Goal: Share content: Share content

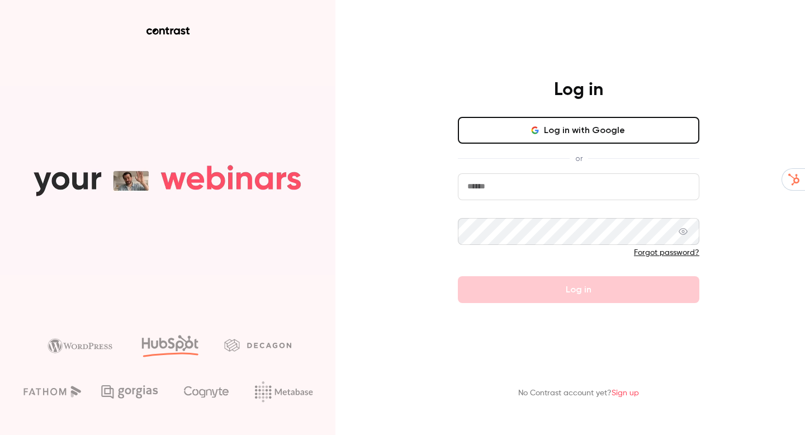
click at [544, 120] on button "Log in with Google" at bounding box center [578, 130] width 241 height 27
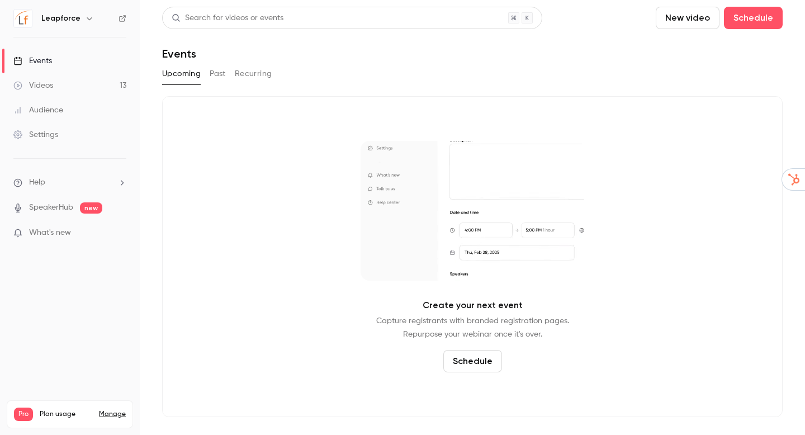
click at [84, 82] on link "Videos 13" at bounding box center [70, 85] width 140 height 25
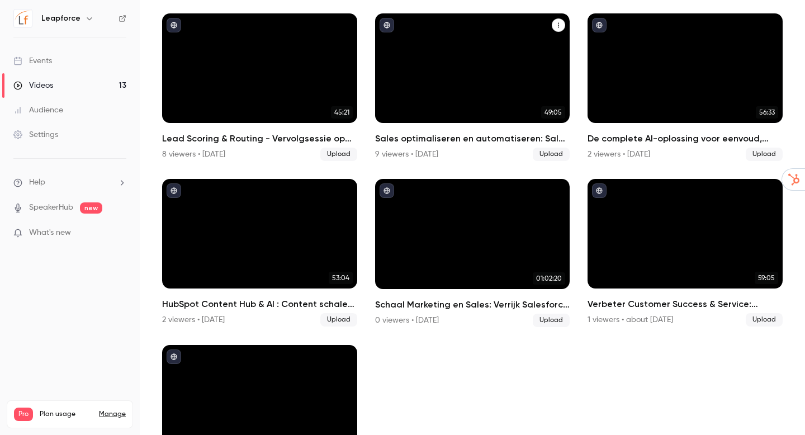
scroll to position [385, 0]
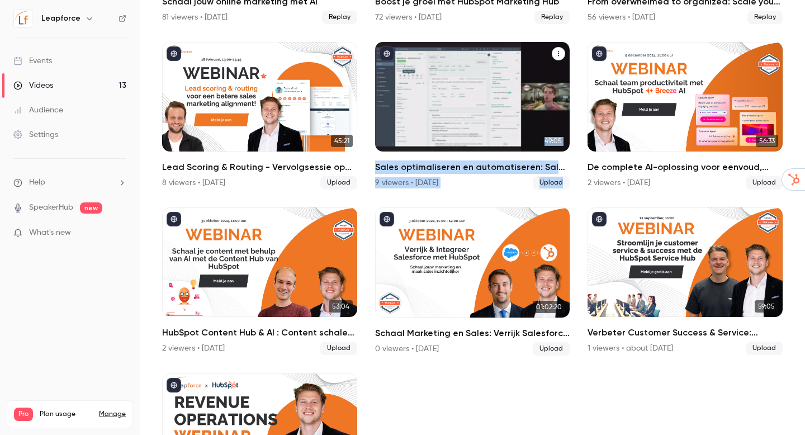
click at [558, 55] on icon "Sales optimaliseren en automatiseren: Sales Hub van HubSpot" at bounding box center [558, 53] width 1 height 5
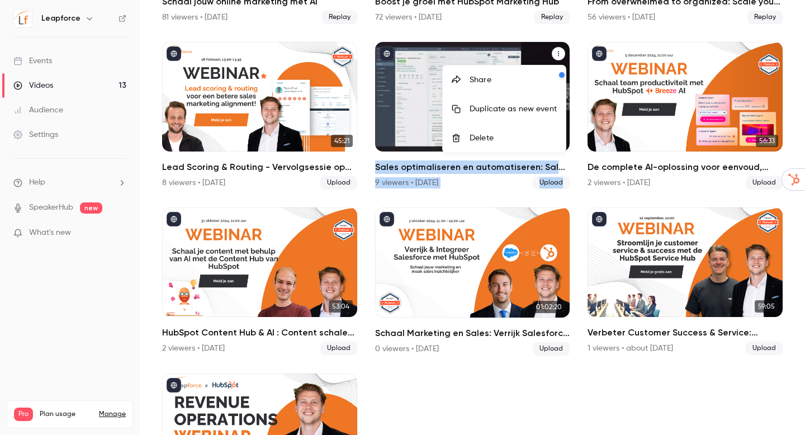
click at [513, 82] on div "Share" at bounding box center [512, 79] width 87 height 11
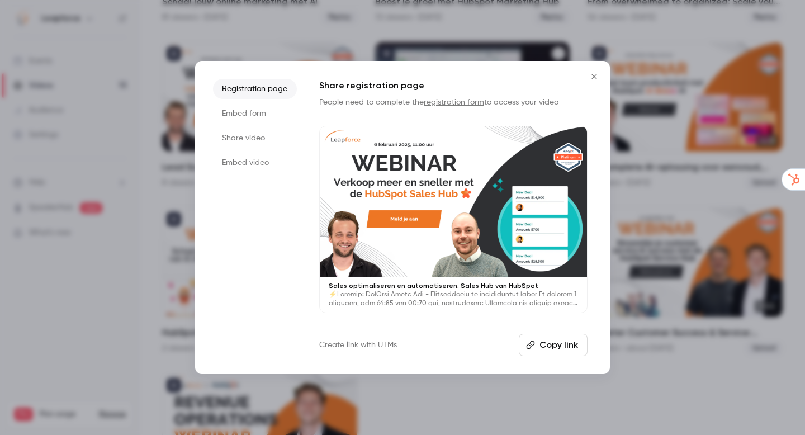
click at [256, 117] on li "Embed form" at bounding box center [255, 113] width 84 height 20
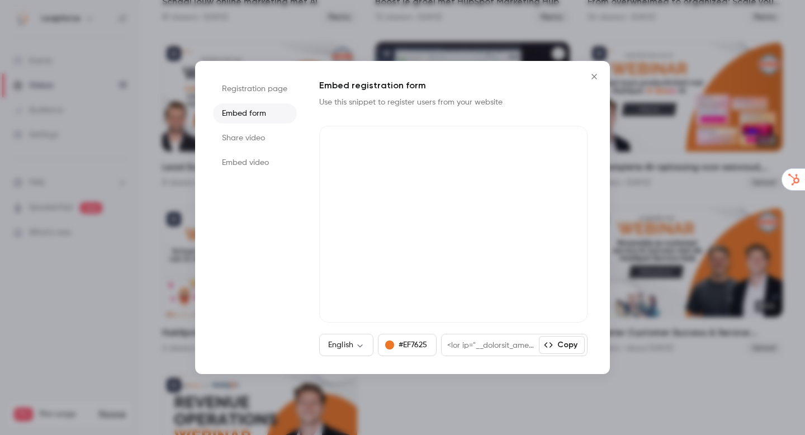
click at [254, 134] on li "Share video" at bounding box center [255, 138] width 84 height 20
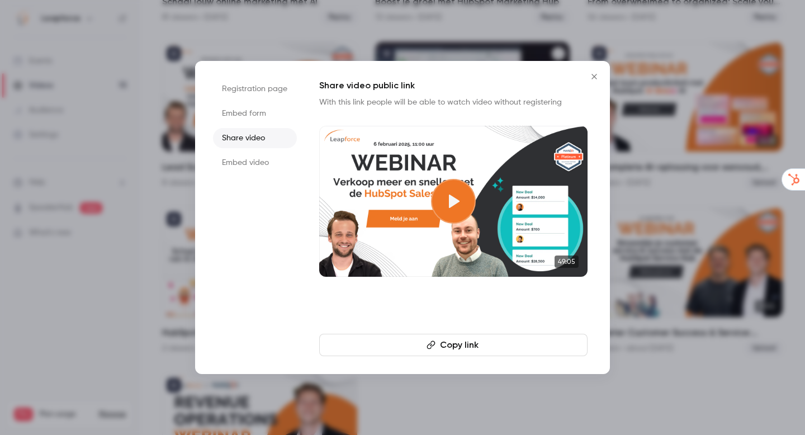
click at [473, 341] on button "Copy link" at bounding box center [453, 345] width 268 height 22
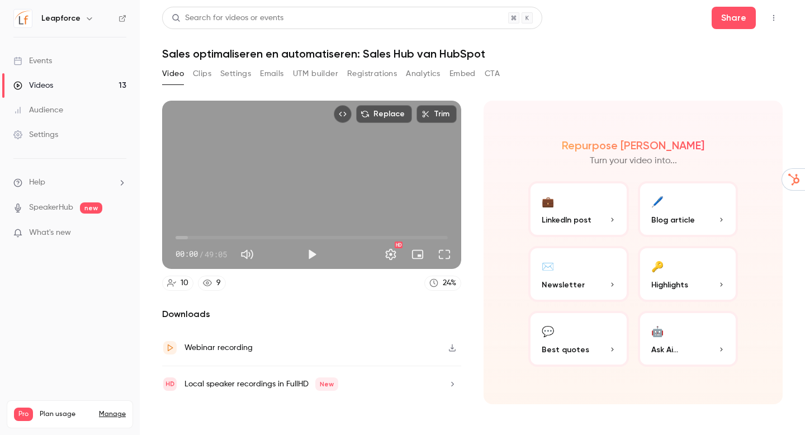
click at [455, 346] on icon "button" at bounding box center [452, 348] width 9 height 8
